Goal: Information Seeking & Learning: Learn about a topic

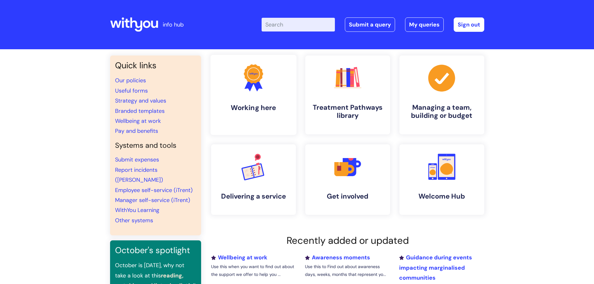
click at [255, 102] on link ".cls-1{fill:#f89b22;}.cls-1,.cls-2,.cls-3{stroke-width:0px;}.cls-2{fill:#2d3cff…" at bounding box center [253, 95] width 86 height 80
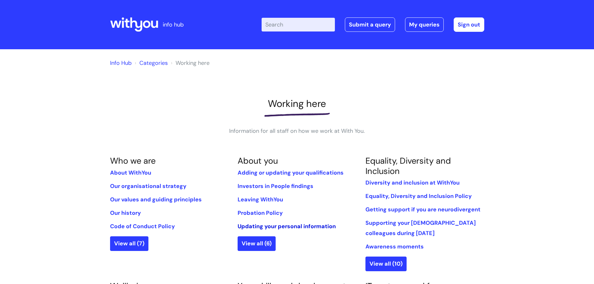
click at [260, 227] on link "Updating your personal information" at bounding box center [287, 226] width 98 height 7
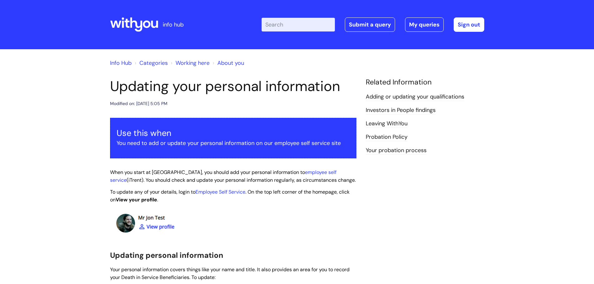
click at [201, 64] on link "Working here" at bounding box center [193, 62] width 34 height 7
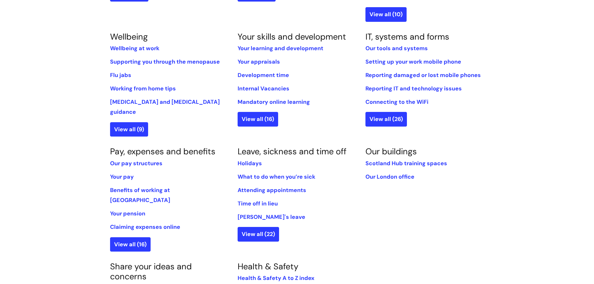
scroll to position [281, 0]
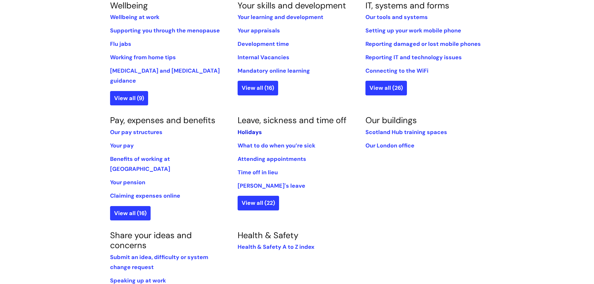
click at [255, 128] on link "Holidays" at bounding box center [250, 131] width 24 height 7
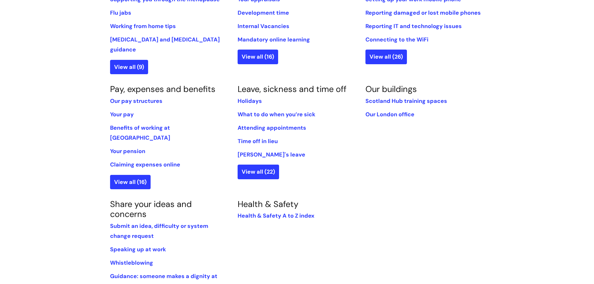
scroll to position [281, 0]
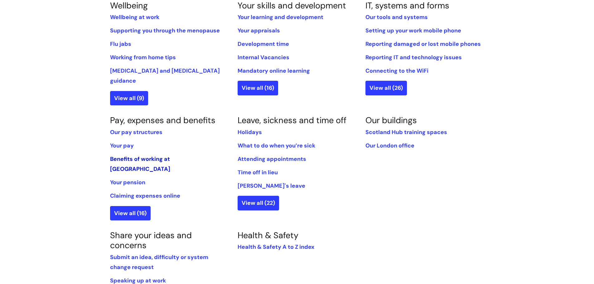
click at [148, 155] on link "Benefits of working at [GEOGRAPHIC_DATA]" at bounding box center [140, 163] width 60 height 17
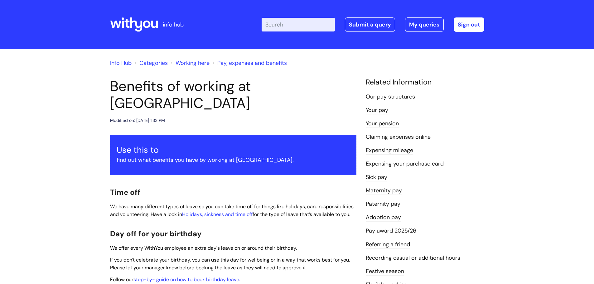
scroll to position [31, 0]
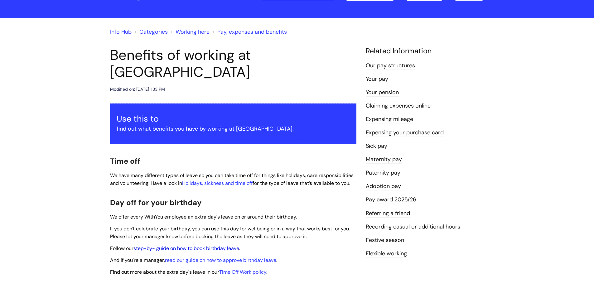
click at [196, 245] on link "step-by- guide on how to book birthday leave" at bounding box center [186, 248] width 106 height 7
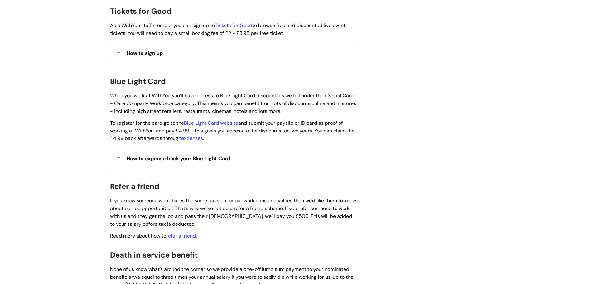
scroll to position [686, 0]
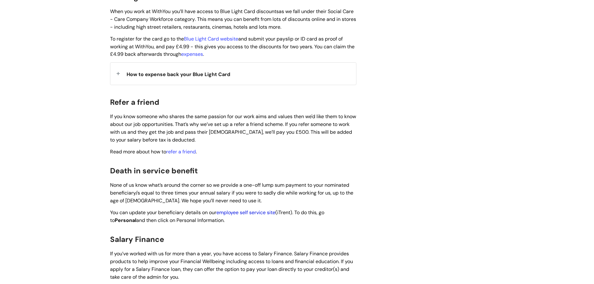
click at [231, 209] on link "employee self service site" at bounding box center [245, 212] width 59 height 7
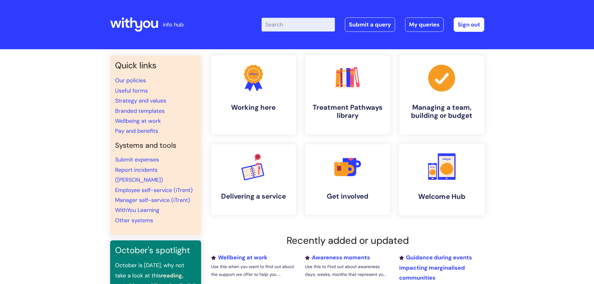
click at [446, 177] on rect at bounding box center [446, 166] width 15 height 21
click at [149, 110] on link "Branded templates" at bounding box center [140, 110] width 50 height 7
click at [263, 184] on link ".cls-1{font-family:DMSans-Bold, 'DM Sans';font-size:43.1802px;font-weight:700;}…" at bounding box center [253, 180] width 86 height 72
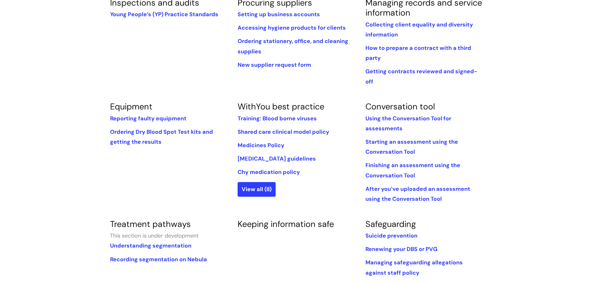
scroll to position [218, 0]
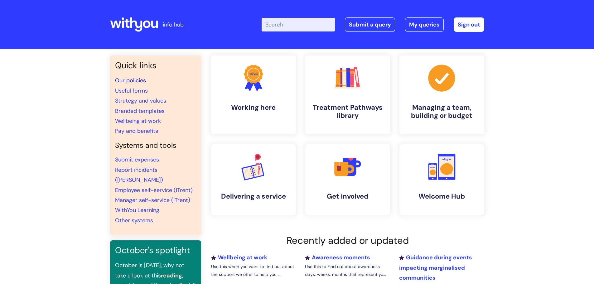
click at [135, 79] on link "Our policies" at bounding box center [130, 80] width 31 height 7
